Goal: Task Accomplishment & Management: Complete application form

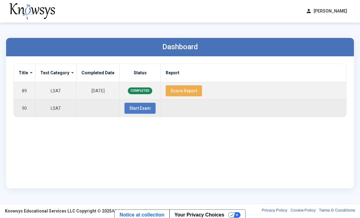
click at [141, 109] on span "Start Exam" at bounding box center [140, 108] width 21 height 5
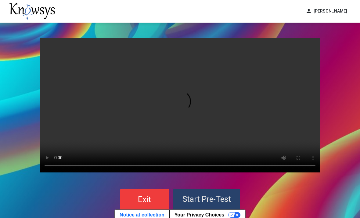
click at [216, 196] on span "Start Pre-Test" at bounding box center [207, 198] width 49 height 9
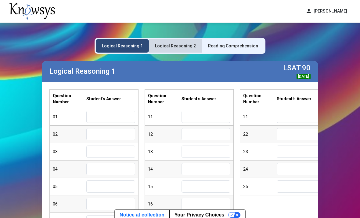
click at [178, 50] on div "Logical Reasoning 2" at bounding box center [175, 45] width 53 height 13
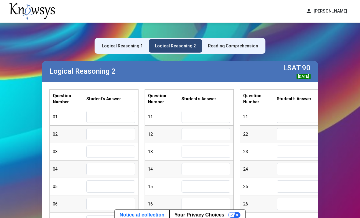
click at [251, 48] on div "Reading Comprehension" at bounding box center [233, 46] width 50 height 6
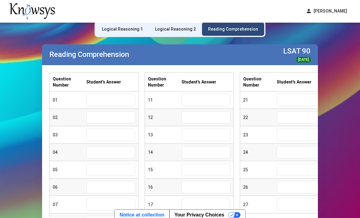
scroll to position [11, 0]
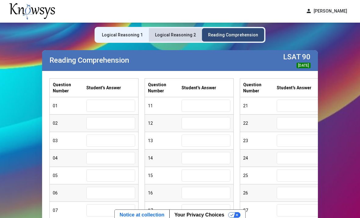
click at [185, 38] on div "Logical Reasoning 2" at bounding box center [175, 34] width 53 height 13
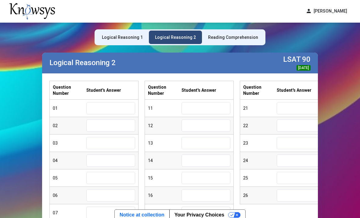
scroll to position [8, 0]
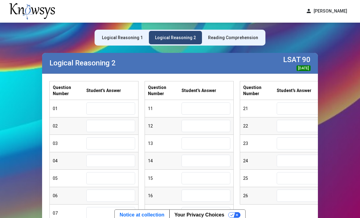
click at [134, 31] on div "Logical Reasoning 1" at bounding box center [122, 37] width 53 height 13
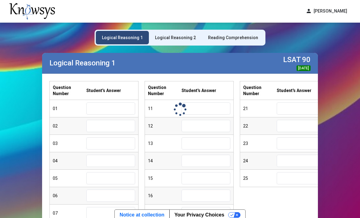
click at [137, 33] on div "Logical Reasoning 1" at bounding box center [122, 37] width 53 height 13
click at [232, 33] on div "Reading Comprehension" at bounding box center [233, 37] width 62 height 13
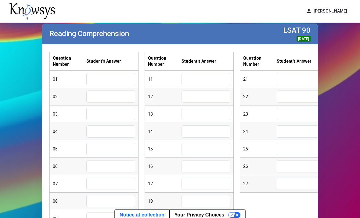
scroll to position [37, 0]
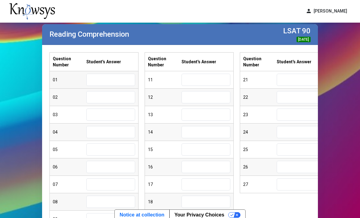
click at [97, 81] on input "text" at bounding box center [110, 80] width 49 height 12
type input "*"
click at [120, 97] on input "text" at bounding box center [110, 97] width 49 height 12
type input "*"
click at [115, 114] on input "text" at bounding box center [110, 114] width 49 height 12
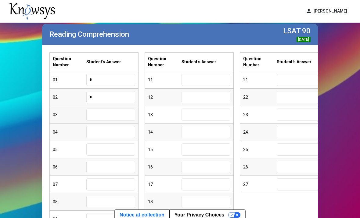
type input "*"
click at [108, 131] on input "text" at bounding box center [110, 132] width 49 height 12
type input "*"
click at [106, 145] on input "text" at bounding box center [110, 149] width 49 height 12
type input "*"
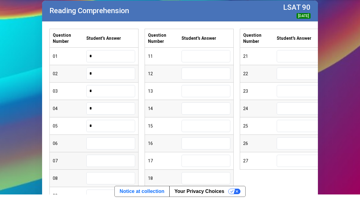
scroll to position [22, 0]
click at [108, 158] on input "text" at bounding box center [110, 164] width 49 height 12
type input "*"
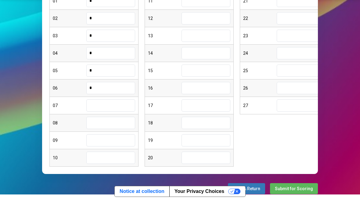
scroll to position [92, 0]
click at [110, 120] on input "text" at bounding box center [110, 126] width 49 height 12
type input "*"
click at [100, 138] on input "text" at bounding box center [110, 144] width 49 height 12
type input "*"
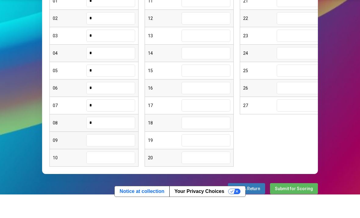
click at [106, 155] on input "text" at bounding box center [110, 161] width 49 height 12
type input "*"
click at [97, 173] on input "text" at bounding box center [110, 179] width 49 height 12
type input "*"
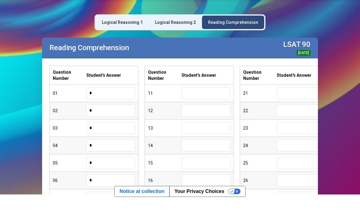
scroll to position [0, 0]
click at [187, 108] on input "text" at bounding box center [206, 114] width 49 height 12
type input "*"
click at [190, 126] on input "text" at bounding box center [206, 132] width 49 height 12
type input "*"
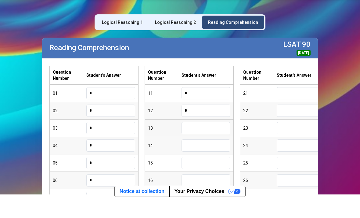
click at [192, 143] on input "text" at bounding box center [206, 149] width 49 height 12
type input "*"
click at [186, 160] on input "text" at bounding box center [206, 166] width 49 height 12
type input "*"
click at [194, 178] on input "text" at bounding box center [206, 184] width 49 height 12
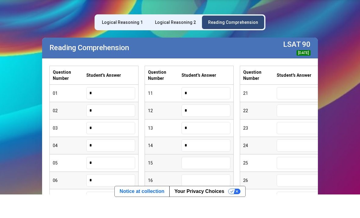
type input "*"
click at [196, 195] on input "text" at bounding box center [206, 201] width 49 height 12
type input "*"
click at [193, 213] on input "text" at bounding box center [206, 219] width 49 height 12
type input "*"
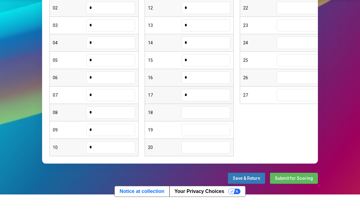
scroll to position [102, 0]
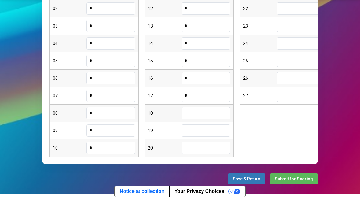
click at [200, 128] on input "text" at bounding box center [206, 134] width 49 height 12
type input "*"
click at [196, 145] on input "text" at bounding box center [206, 151] width 49 height 12
type input "*"
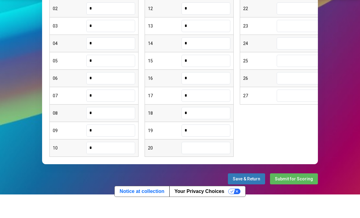
click at [193, 163] on input "text" at bounding box center [206, 169] width 49 height 12
type input "*"
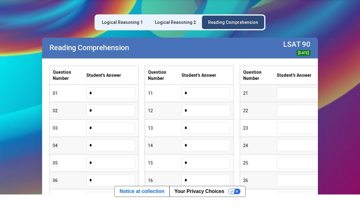
click at [316, 108] on input "text" at bounding box center [301, 114] width 49 height 12
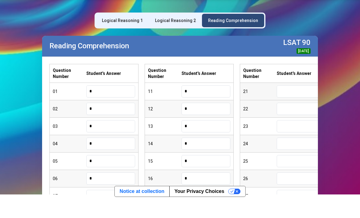
scroll to position [2, 0]
click at [299, 121] on div "22" at bounding box center [284, 129] width 89 height 17
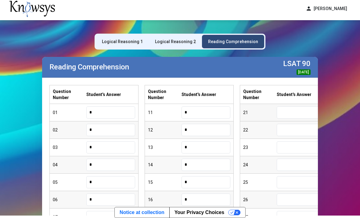
click at [309, 106] on input "text" at bounding box center [301, 112] width 49 height 12
type input "*"
click at [291, 124] on input "text" at bounding box center [301, 130] width 49 height 12
type input "*"
click at [293, 141] on input "text" at bounding box center [301, 147] width 49 height 12
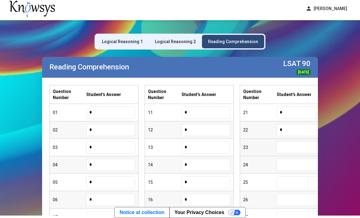
type input "*"
click at [291, 159] on input "text" at bounding box center [301, 165] width 49 height 12
type input "*"
click at [288, 176] on input "text" at bounding box center [301, 182] width 49 height 12
type input "*"
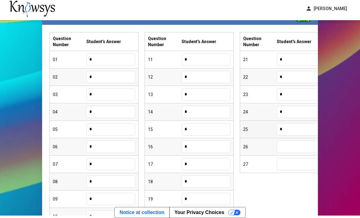
scroll to position [64, 0]
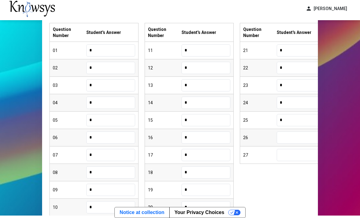
click at [309, 131] on input "text" at bounding box center [301, 137] width 49 height 12
type input "*"
click at [302, 149] on input "text" at bounding box center [301, 155] width 49 height 12
type input "*"
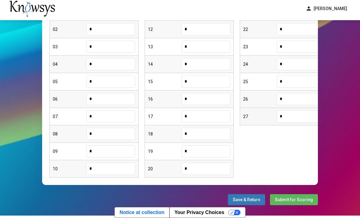
scroll to position [102, 0]
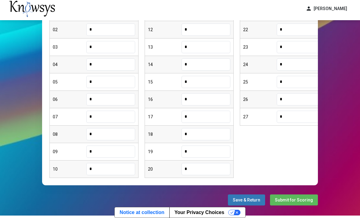
click at [237, 194] on button "Save & Return" at bounding box center [246, 199] width 37 height 11
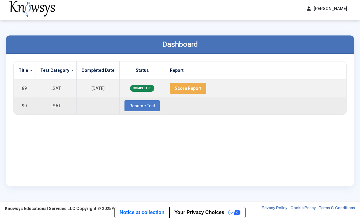
click at [141, 103] on span "Resume Test" at bounding box center [143, 105] width 26 height 5
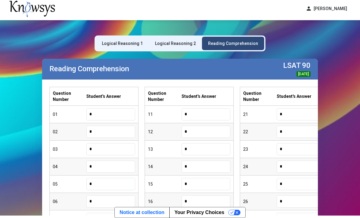
click at [171, 37] on div "Logical Reasoning 2" at bounding box center [175, 43] width 53 height 13
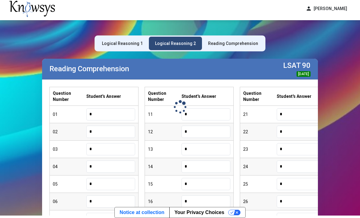
click at [180, 37] on div "Logical Reasoning 2" at bounding box center [175, 43] width 53 height 13
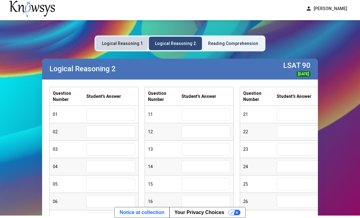
click at [118, 37] on div "Logical Reasoning 1" at bounding box center [122, 43] width 53 height 13
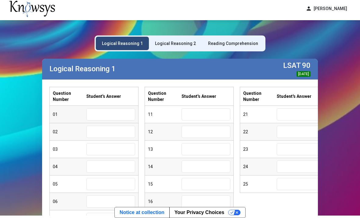
click at [110, 108] on input "text" at bounding box center [110, 114] width 49 height 12
type input "*"
click at [115, 126] on input "text" at bounding box center [110, 132] width 49 height 12
type input "*"
click at [106, 143] on input "text" at bounding box center [110, 149] width 49 height 12
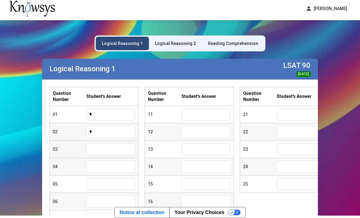
type input "*"
click at [104, 160] on input "text" at bounding box center [110, 166] width 49 height 12
type input "*"
click at [108, 175] on div "05" at bounding box center [94, 183] width 89 height 17
click at [107, 178] on input "text" at bounding box center [110, 184] width 49 height 12
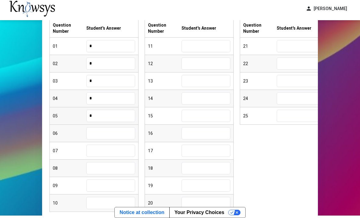
scroll to position [69, 0]
type input "*"
click at [103, 126] on input "text" at bounding box center [110, 132] width 49 height 12
type input "*"
click at [103, 144] on input "text" at bounding box center [110, 150] width 49 height 12
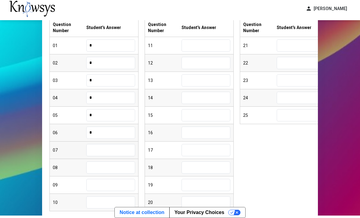
type input "*"
click at [99, 161] on input "text" at bounding box center [110, 167] width 49 height 12
type input "*"
click at [97, 179] on input "text" at bounding box center [110, 185] width 49 height 12
type input "*"
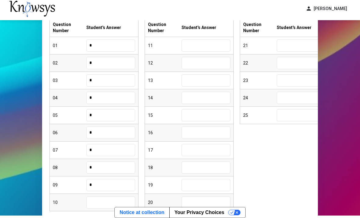
click at [102, 182] on div "Logical Reasoning 1 Logical Reasoning 2 Reading Comprehension Logical Reasoning…" at bounding box center [180, 102] width 288 height 302
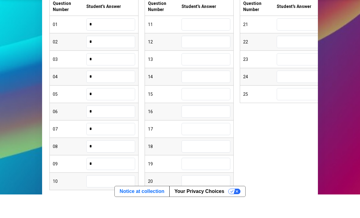
type input "*"
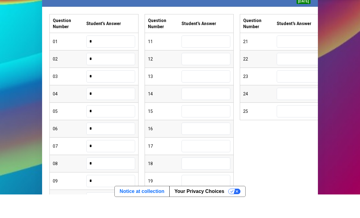
scroll to position [53, 0]
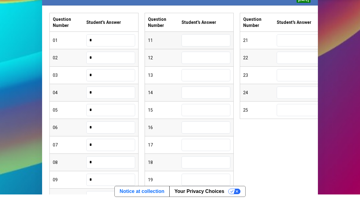
click at [206, 55] on input "text" at bounding box center [206, 61] width 49 height 12
type input "*"
click at [202, 73] on input "text" at bounding box center [206, 79] width 49 height 12
type input "*"
click at [200, 90] on input "text" at bounding box center [206, 96] width 49 height 12
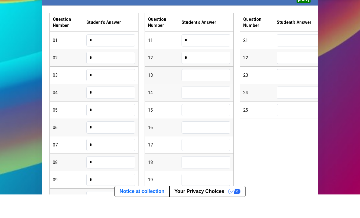
type input "*"
click at [192, 108] on input "text" at bounding box center [206, 114] width 49 height 12
type input "*"
click at [198, 125] on input "text" at bounding box center [206, 131] width 49 height 12
type input "*"
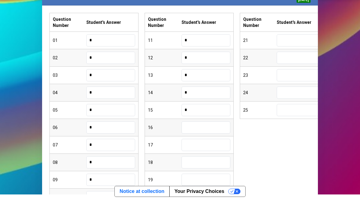
click at [197, 142] on input "text" at bounding box center [206, 148] width 49 height 12
type input "*"
click at [196, 160] on input "text" at bounding box center [206, 166] width 49 height 12
type input "*"
click at [205, 177] on input "text" at bounding box center [206, 183] width 49 height 12
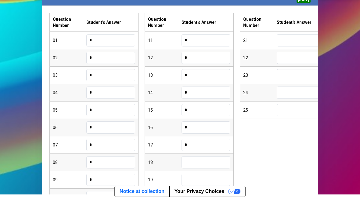
type input "*"
click at [198, 195] on input "text" at bounding box center [206, 201] width 49 height 12
type input "*"
click at [197, 212] on input "text" at bounding box center [206, 218] width 49 height 12
type input "*"
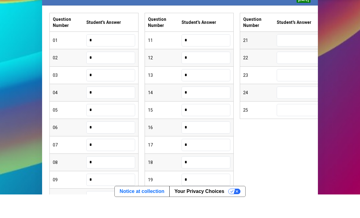
click at [291, 55] on input "text" at bounding box center [301, 61] width 49 height 12
type input "*"
click at [293, 73] on input "text" at bounding box center [301, 79] width 49 height 12
type input "*"
click at [285, 90] on input "text" at bounding box center [301, 96] width 49 height 12
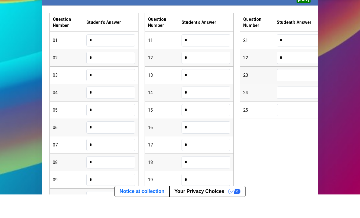
type input "*"
click at [286, 108] on input "text" at bounding box center [301, 114] width 49 height 12
type input "*"
click at [289, 125] on input "text" at bounding box center [301, 131] width 49 height 12
type input "*"
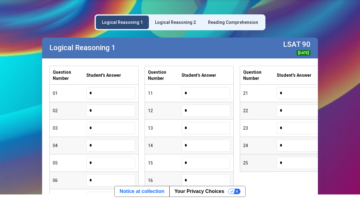
scroll to position [0, 0]
click at [169, 37] on div "Logical Reasoning 2" at bounding box center [175, 43] width 53 height 13
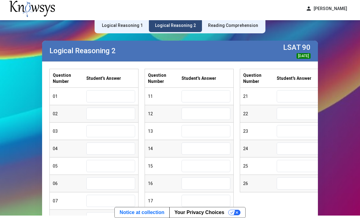
scroll to position [16, 0]
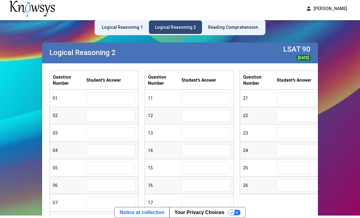
click at [129, 24] on div "Logical Reasoning 1" at bounding box center [122, 27] width 41 height 6
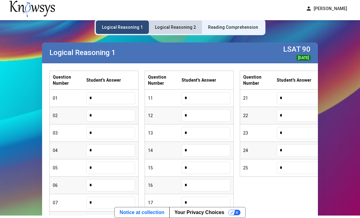
click at [189, 20] on div "Logical Reasoning 2" at bounding box center [175, 26] width 53 height 13
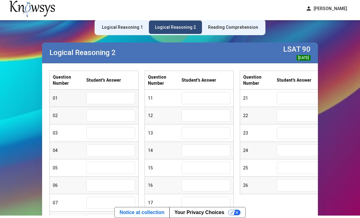
click at [118, 92] on input "text" at bounding box center [110, 98] width 49 height 12
type input "*"
click at [97, 109] on input "text" at bounding box center [110, 115] width 49 height 12
type input "*"
click at [106, 127] on input "text" at bounding box center [110, 133] width 49 height 12
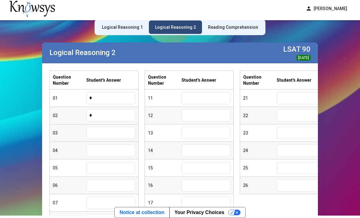
type input "*"
click at [106, 144] on input "text" at bounding box center [110, 150] width 49 height 12
type input "*"
click at [99, 162] on input "text" at bounding box center [110, 168] width 49 height 12
type input "*"
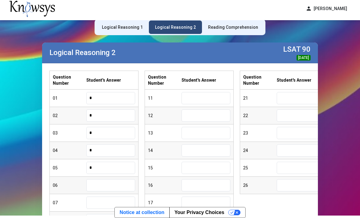
click at [95, 179] on input "text" at bounding box center [110, 185] width 49 height 12
type input "*"
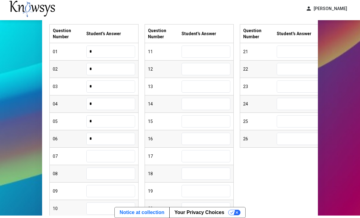
scroll to position [63, 0]
type input "*"
click at [103, 167] on input "text" at bounding box center [110, 173] width 49 height 12
type input "*"
click at [109, 185] on input "text" at bounding box center [110, 191] width 49 height 12
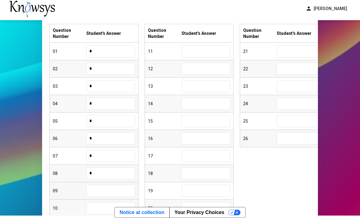
type input "*"
click at [106, 185] on div "Logical Reasoning 1 Logical Reasoning 2 Reading Comprehension Logical Reasoning…" at bounding box center [180, 108] width 288 height 302
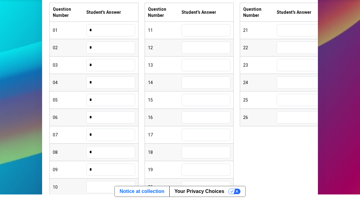
type input "*"
click at [203, 45] on input "text" at bounding box center [206, 51] width 49 height 12
type input "*"
click at [193, 63] on input "text" at bounding box center [206, 69] width 49 height 12
type input "*"
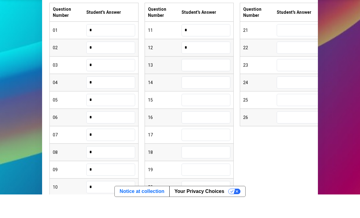
click at [190, 80] on input "text" at bounding box center [206, 86] width 49 height 12
type input "*"
click at [192, 97] on input "text" at bounding box center [206, 103] width 49 height 12
type input "*"
click at [188, 115] on input "text" at bounding box center [206, 121] width 49 height 12
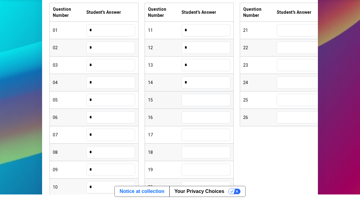
type input "*"
click at [202, 132] on input "text" at bounding box center [206, 138] width 49 height 12
type input "*"
click at [193, 150] on input "text" at bounding box center [206, 156] width 49 height 12
type input "*"
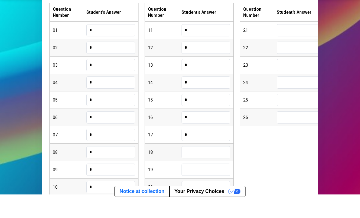
click at [195, 167] on input "text" at bounding box center [206, 173] width 49 height 12
type input "*"
click at [189, 185] on input "text" at bounding box center [206, 191] width 49 height 12
type input "*"
click at [196, 199] on div "20" at bounding box center [189, 207] width 89 height 17
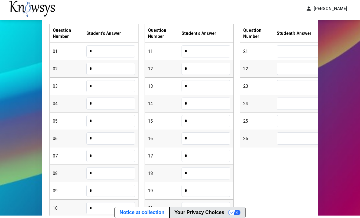
click at [192, 188] on body "person [PERSON_NAME] dashboard Dashboard lock_reset Change Password logout Log …" at bounding box center [180, 107] width 360 height 218
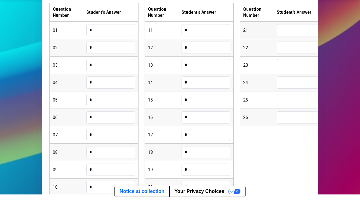
type input "*"
click at [303, 45] on input "text" at bounding box center [301, 51] width 49 height 12
type input "*"
click at [305, 63] on input "text" at bounding box center [301, 69] width 49 height 12
type input "*"
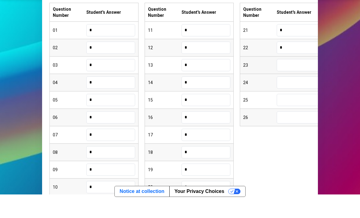
click at [287, 80] on input "text" at bounding box center [301, 86] width 49 height 12
type input "*"
click at [290, 97] on input "text" at bounding box center [301, 103] width 49 height 12
type input "*"
click at [288, 115] on input "text" at bounding box center [301, 121] width 49 height 12
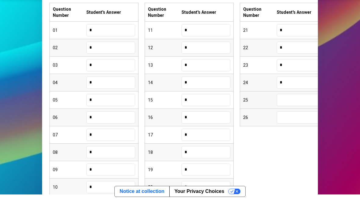
type input "*"
click at [293, 132] on input "text" at bounding box center [301, 138] width 49 height 12
type input "*"
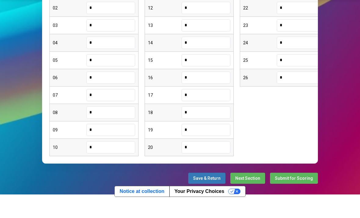
scroll to position [102, 0]
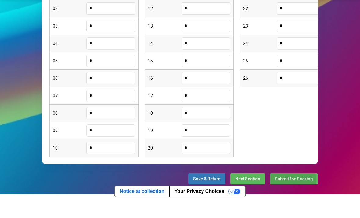
click at [296, 197] on span "Submit for Scoring" at bounding box center [294, 199] width 38 height 5
